Goal: Task Accomplishment & Management: Manage account settings

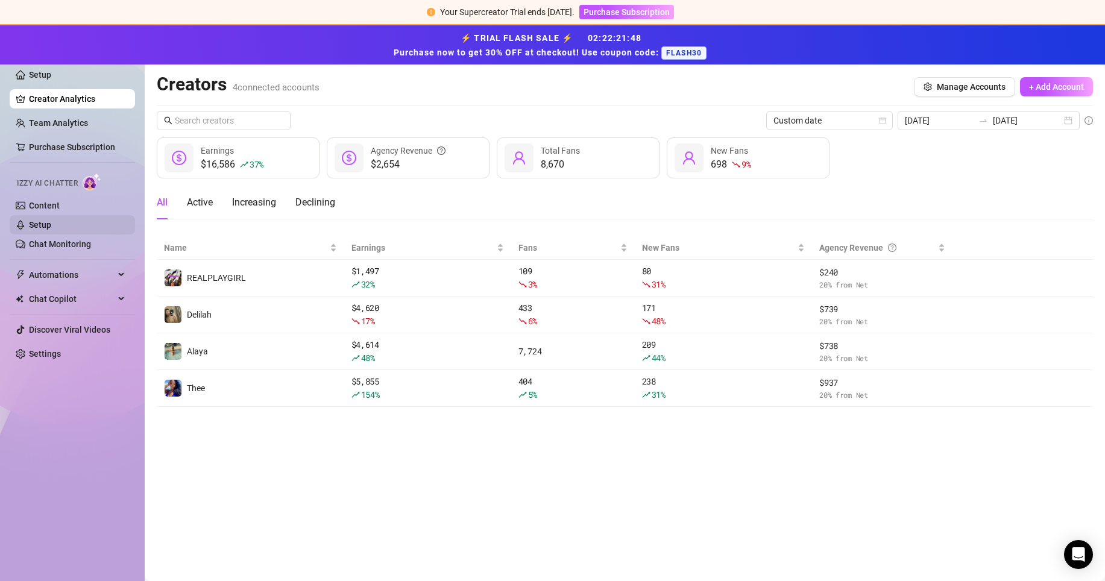
click at [49, 227] on link "Setup" at bounding box center [40, 225] width 22 height 10
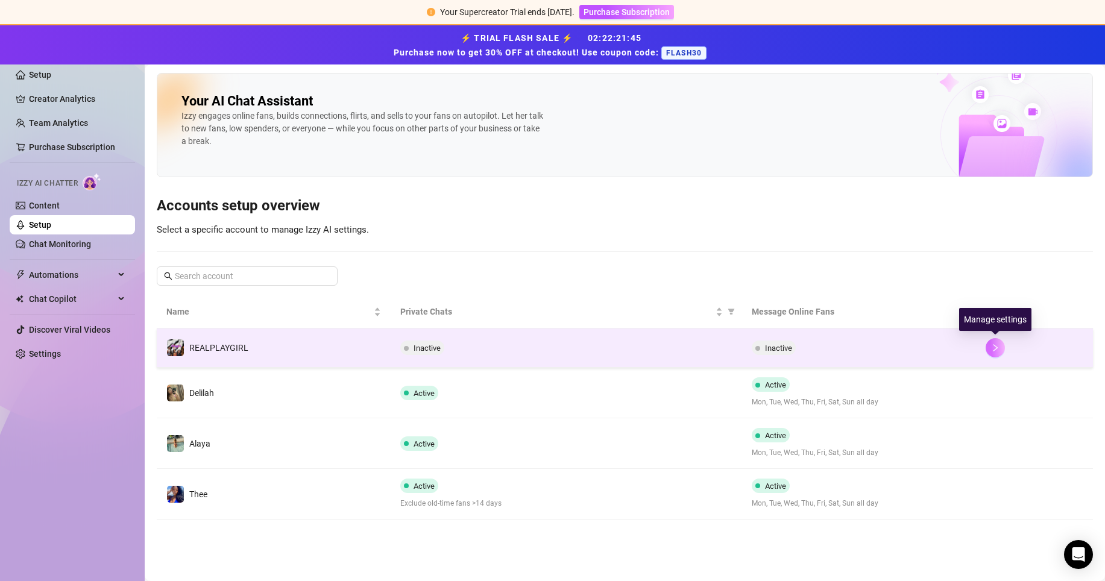
click at [991, 349] on icon "right" at bounding box center [995, 348] width 8 height 8
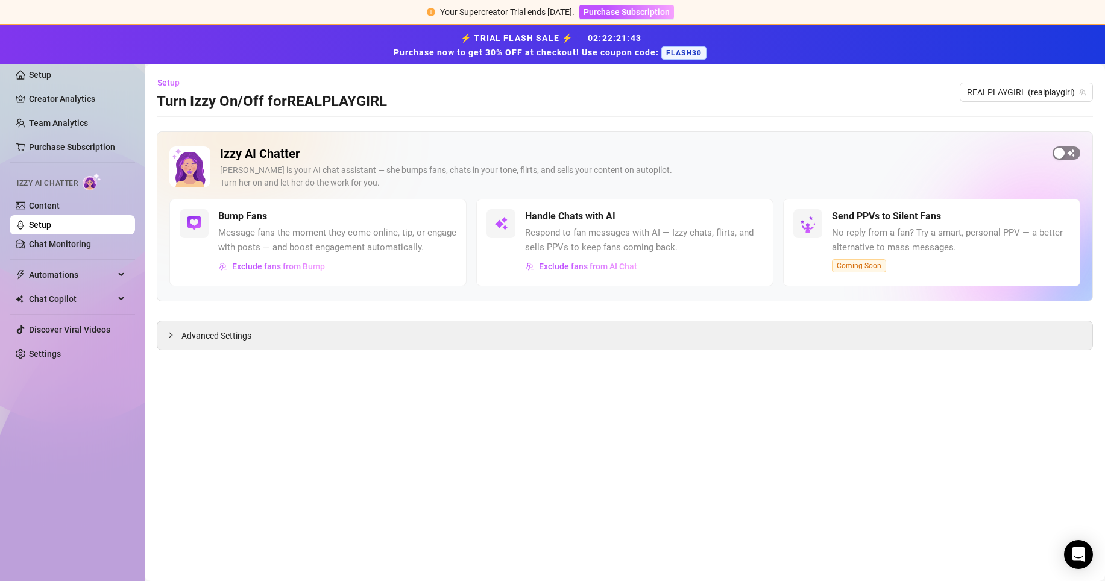
click at [1072, 150] on span "button" at bounding box center [1067, 153] width 28 height 13
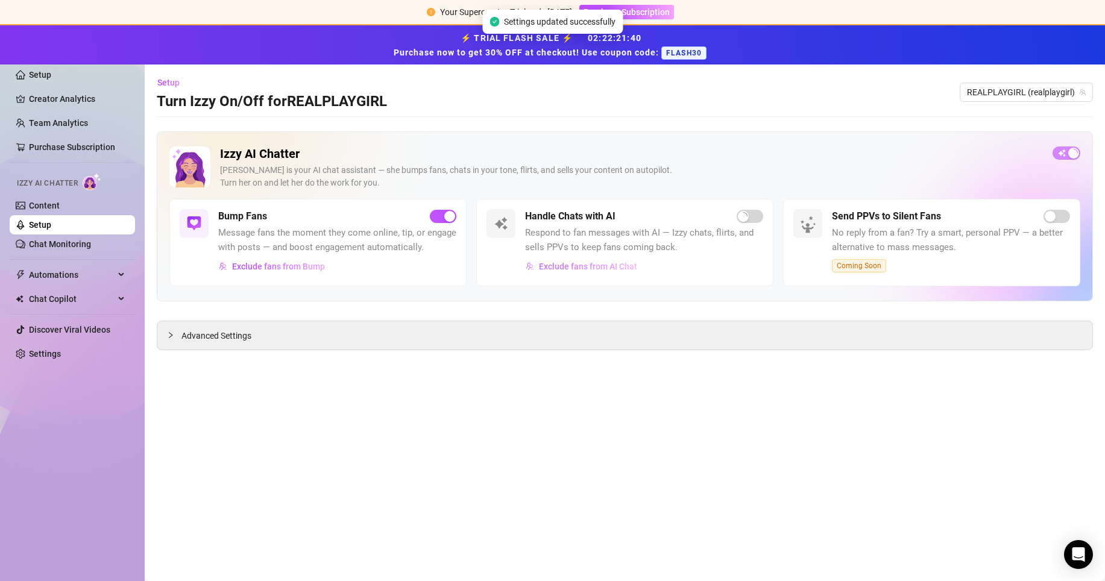
click at [635, 263] on span "Exclude fans from AI Chat" at bounding box center [588, 267] width 98 height 10
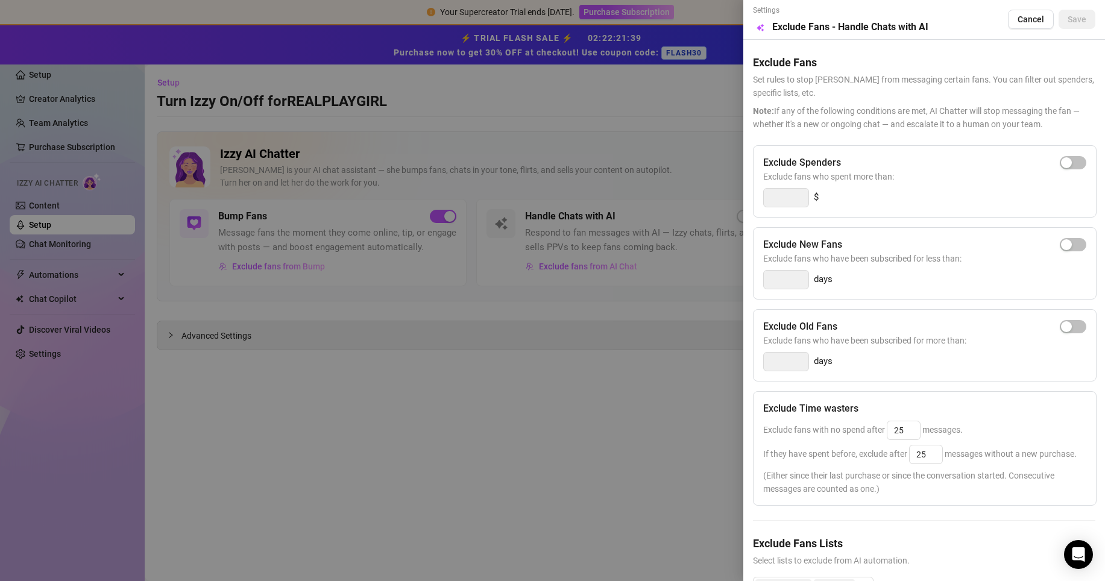
scroll to position [78, 0]
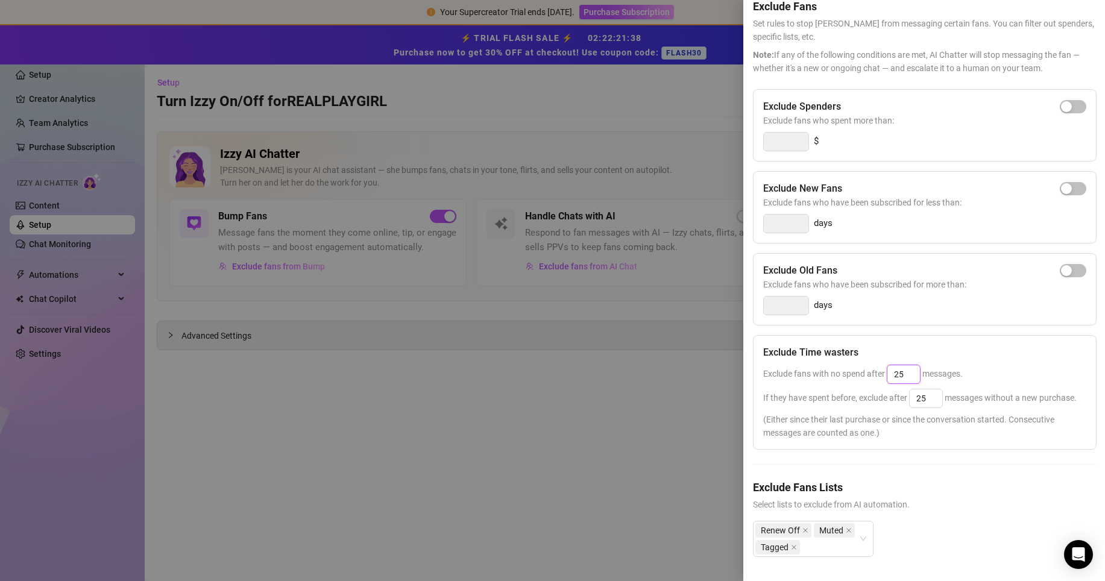
drag, startPoint x: 909, startPoint y: 351, endPoint x: 797, endPoint y: 352, distance: 112.1
click at [798, 369] on span "Exclude fans with no spend after 25 messages." at bounding box center [863, 374] width 200 height 10
drag, startPoint x: 928, startPoint y: 379, endPoint x: 921, endPoint y: 379, distance: 7.9
click at [921, 389] on input "25" at bounding box center [926, 398] width 33 height 18
drag, startPoint x: 906, startPoint y: 349, endPoint x: 883, endPoint y: 349, distance: 22.9
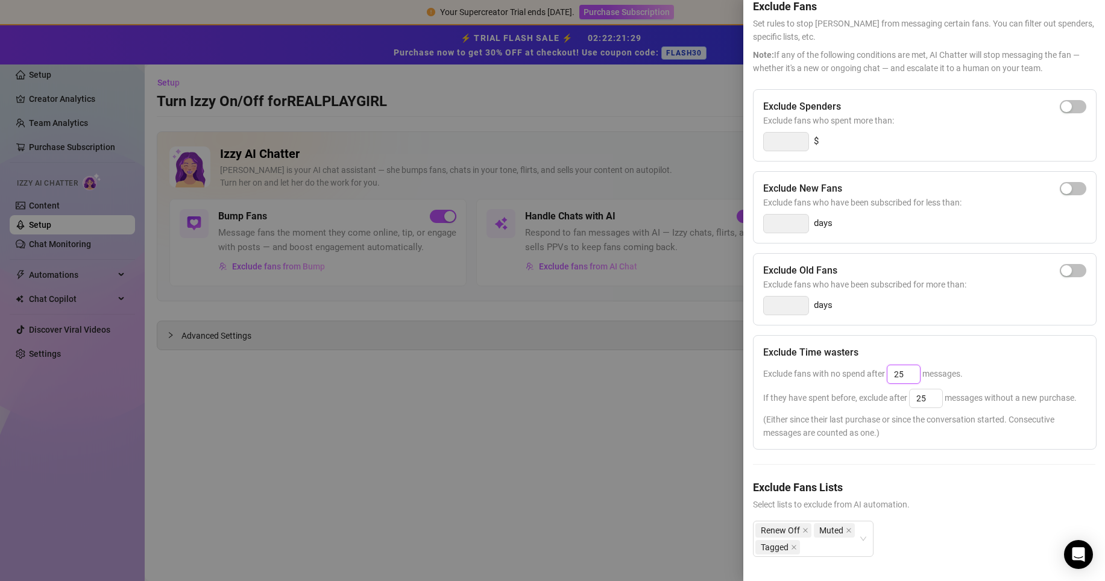
click at [883, 369] on span "Exclude fans with no spend after 25 messages." at bounding box center [863, 374] width 200 height 10
click at [918, 414] on span "(Either since their last purchase or since the conversation started. Consecutiv…" at bounding box center [924, 426] width 323 height 27
drag, startPoint x: 918, startPoint y: 353, endPoint x: 898, endPoint y: 350, distance: 20.1
click at [898, 365] on input "25" at bounding box center [903, 374] width 33 height 18
click at [960, 450] on div "Exclude Spenders Exclude fans who spent more than: $ Exclude New Fans Exclude f…" at bounding box center [924, 332] width 342 height 487
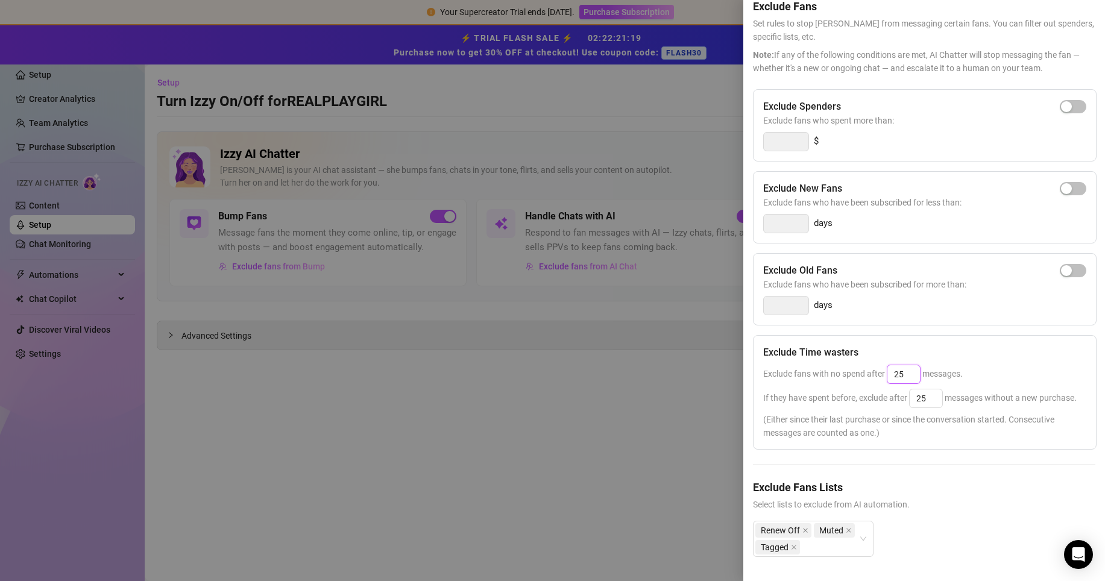
click at [909, 365] on input "25" at bounding box center [903, 374] width 33 height 18
type input "2"
type input "25"
click at [971, 442] on div "Exclude Spenders Exclude fans who spent more than: $ Exclude New Fans Exclude f…" at bounding box center [924, 332] width 342 height 487
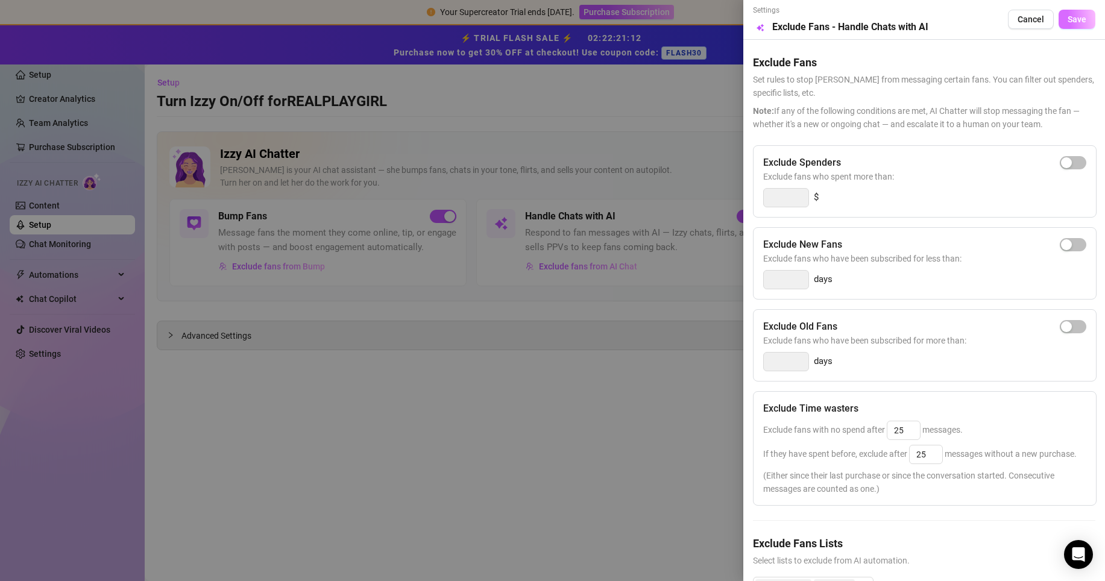
click at [1068, 17] on span "Save" at bounding box center [1077, 19] width 19 height 10
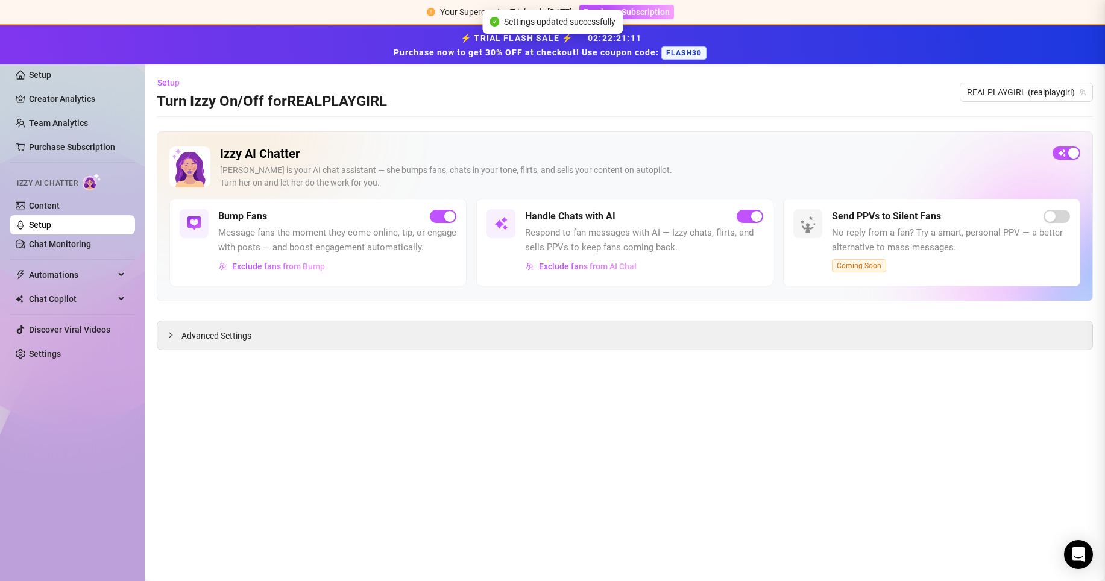
click at [392, 402] on div at bounding box center [552, 290] width 1105 height 581
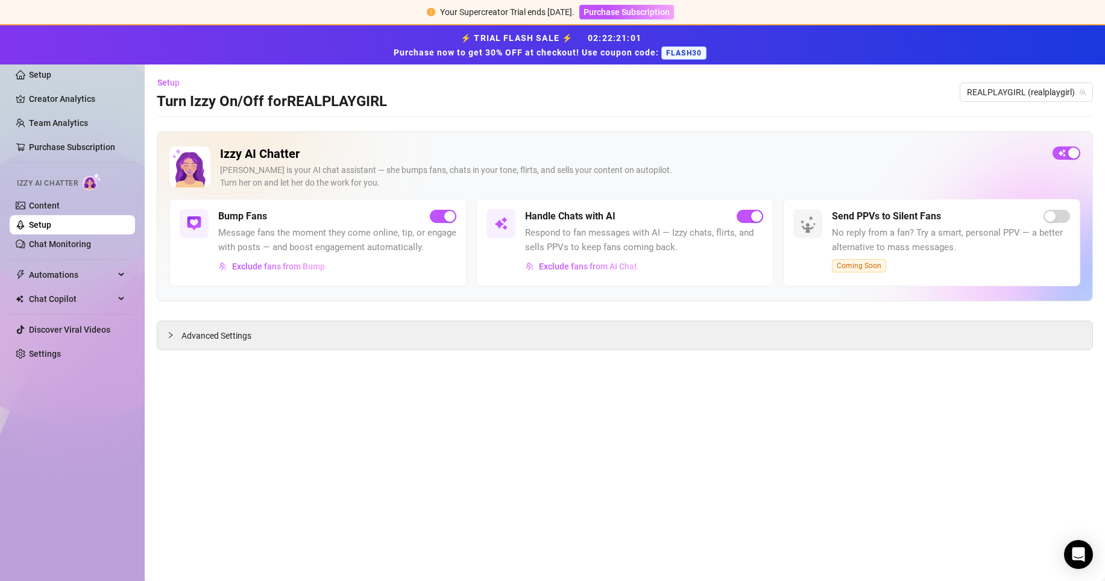
click at [51, 227] on link "Setup" at bounding box center [40, 225] width 22 height 10
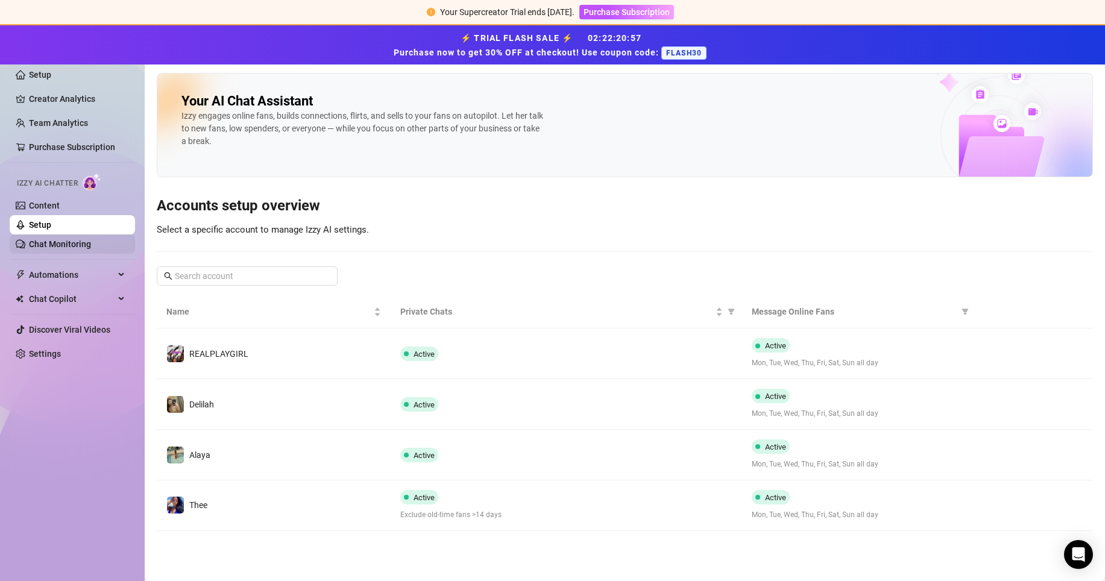
click at [61, 244] on link "Chat Monitoring" at bounding box center [60, 244] width 62 height 10
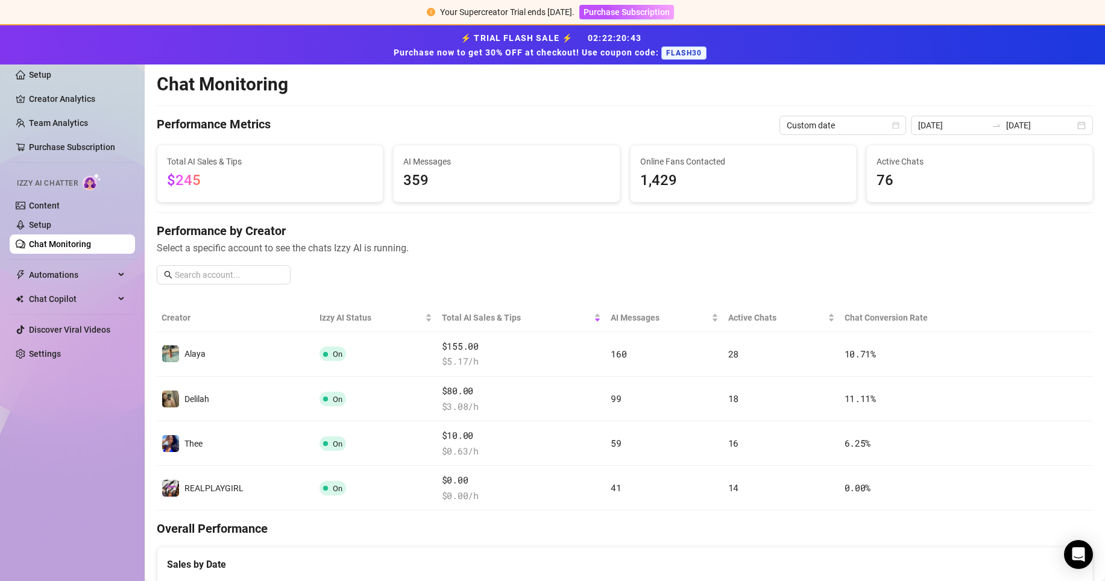
click at [182, 178] on span "$245" at bounding box center [184, 180] width 34 height 17
